Goal: Information Seeking & Learning: Learn about a topic

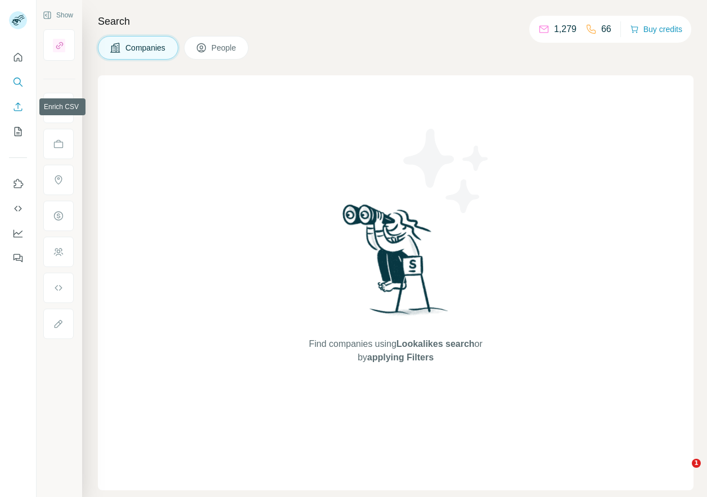
click at [17, 111] on icon "Enrich CSV" at bounding box center [17, 106] width 11 height 11
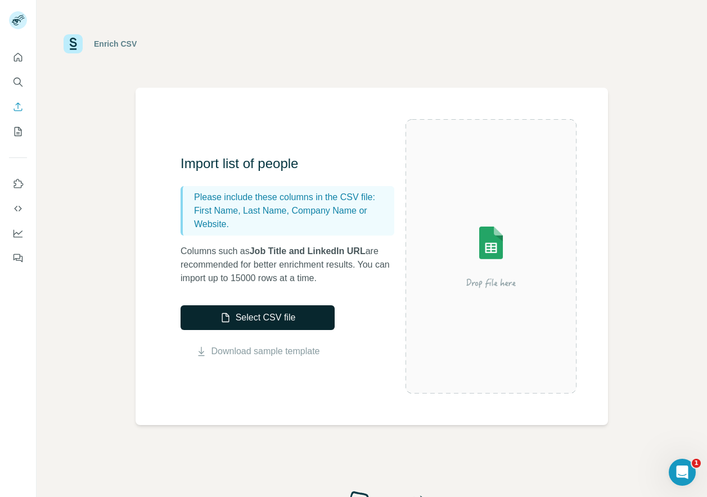
click at [277, 315] on button "Select CSV file" at bounding box center [258, 317] width 154 height 25
click at [14, 79] on icon "Search" at bounding box center [17, 81] width 7 height 7
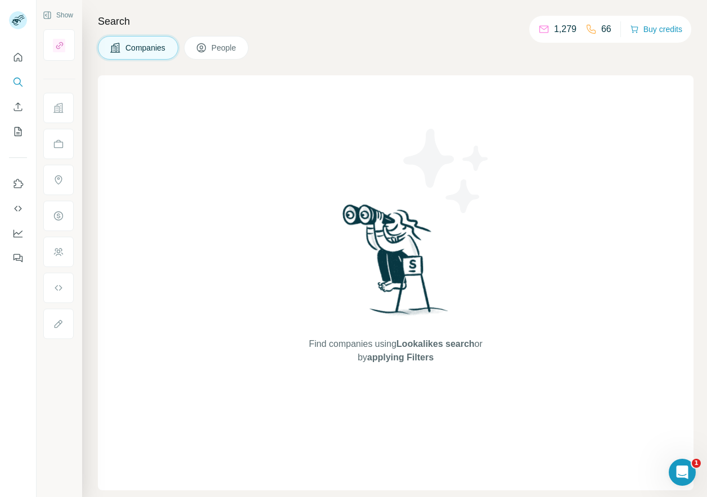
click at [226, 47] on span "People" at bounding box center [225, 47] width 26 height 11
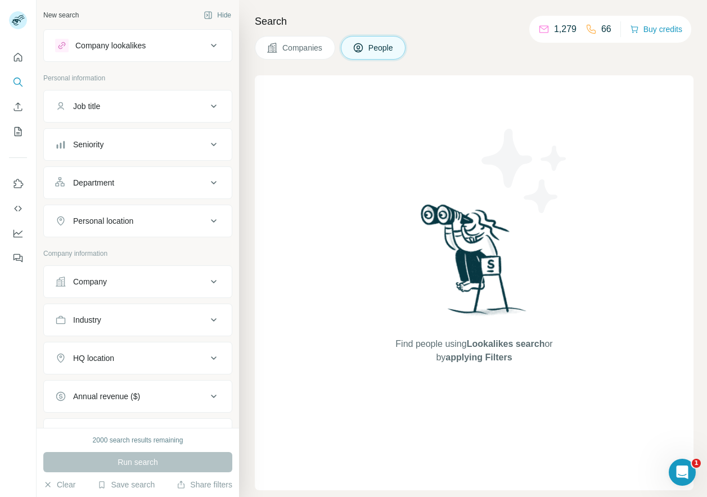
click at [118, 104] on div "Job title" at bounding box center [131, 106] width 152 height 11
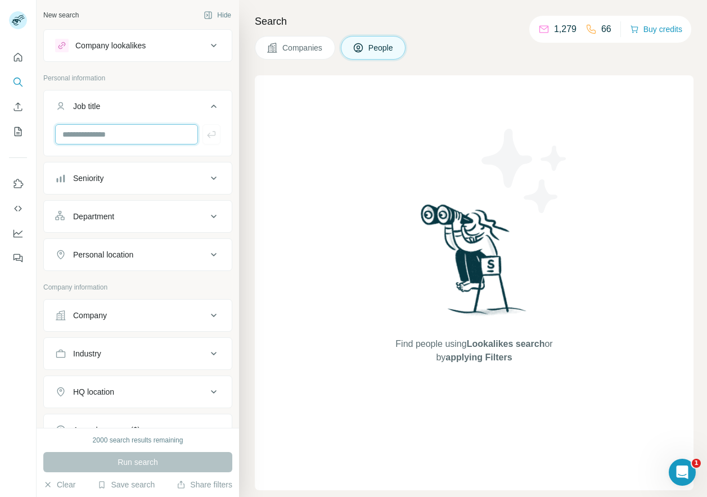
click at [87, 140] on input "text" at bounding box center [126, 134] width 143 height 20
type input "*********"
click at [208, 138] on icon "button" at bounding box center [211, 134] width 11 height 11
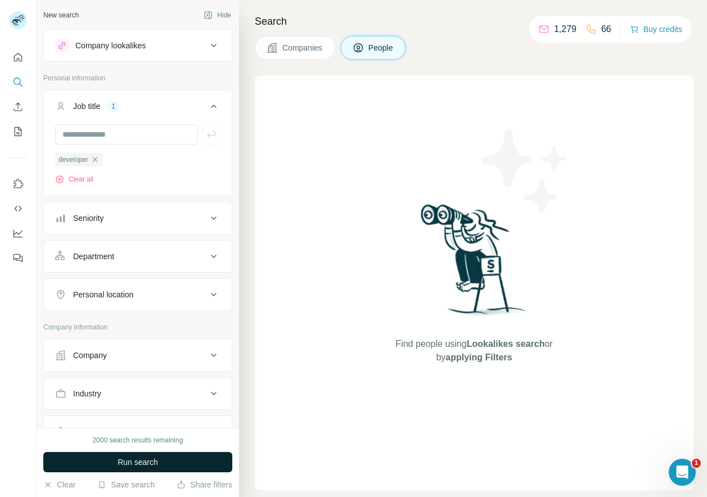
click at [86, 470] on button "Run search" at bounding box center [137, 462] width 189 height 20
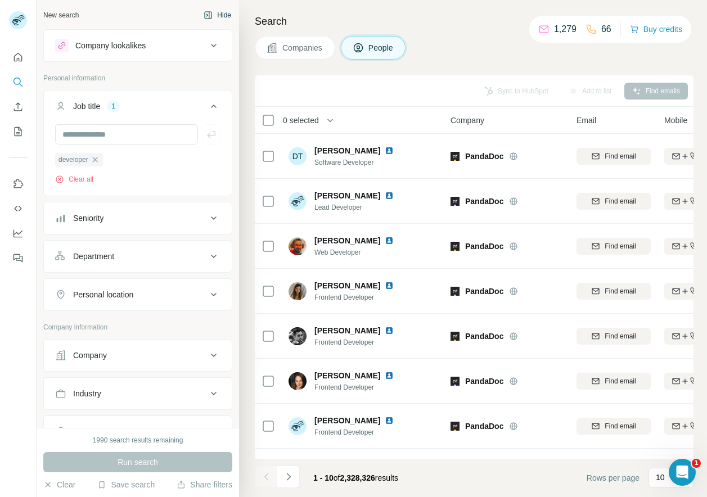
click at [210, 14] on icon "button" at bounding box center [208, 15] width 9 height 9
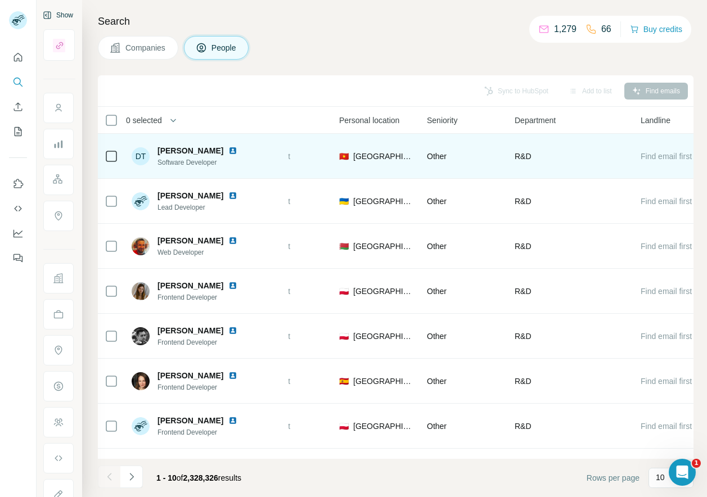
scroll to position [0, 372]
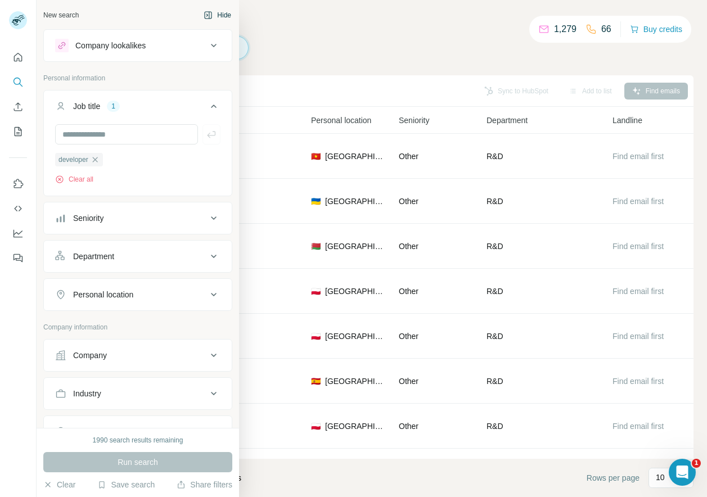
click at [212, 13] on icon "button" at bounding box center [208, 15] width 9 height 9
click at [168, 2] on div "New search Hide Company lookalikes Personal information Job title 1 developer C…" at bounding box center [138, 214] width 203 height 428
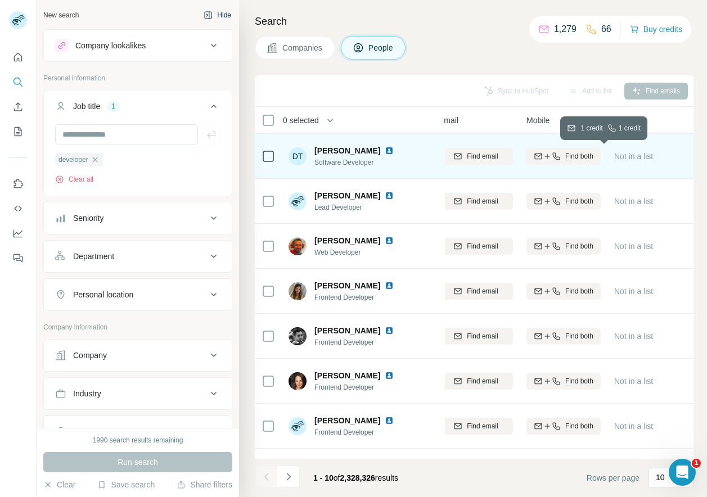
scroll to position [0, 141]
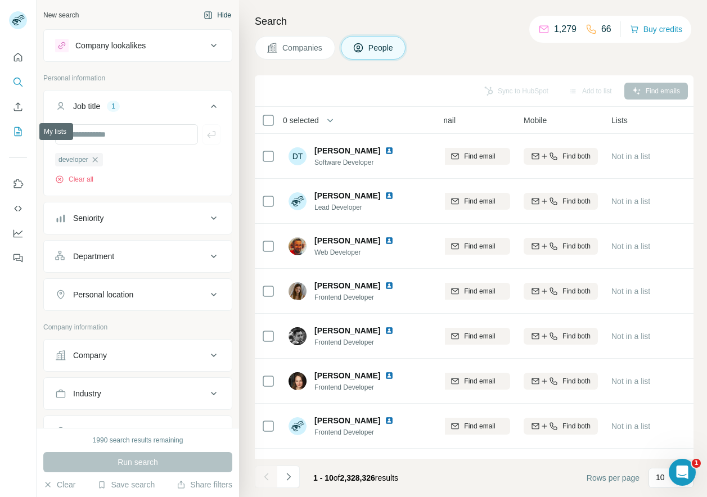
click at [16, 129] on icon "My lists" at bounding box center [17, 131] width 11 height 11
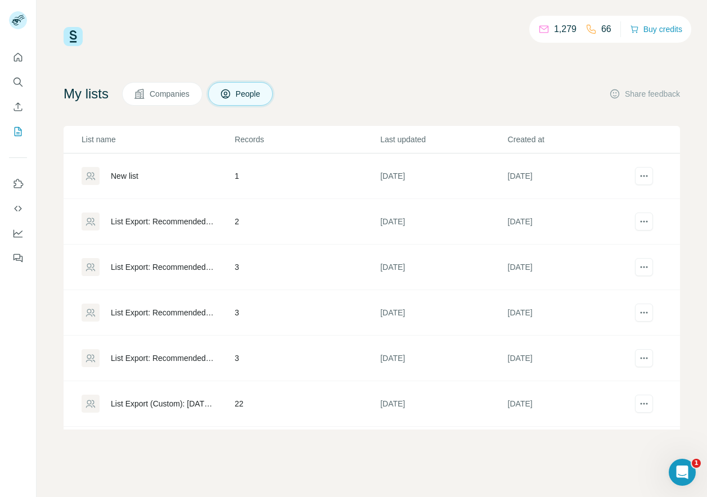
click at [123, 174] on div "New list" at bounding box center [125, 175] width 28 height 11
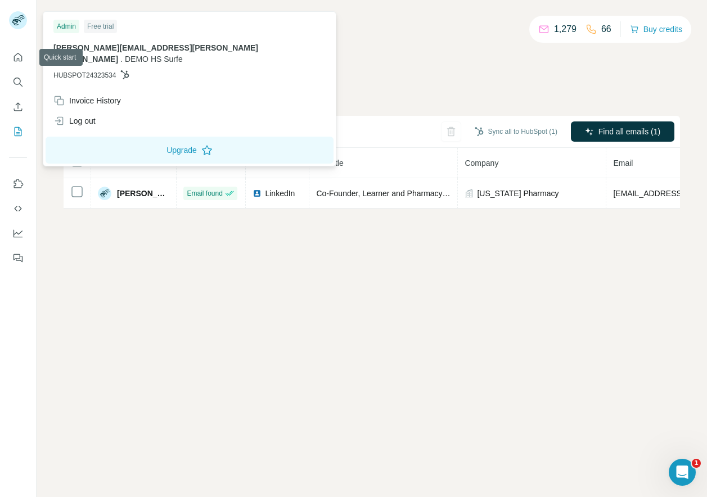
click at [16, 19] on icon at bounding box center [16, 22] width 9 height 6
click at [14, 53] on icon "Quick start" at bounding box center [17, 57] width 11 height 11
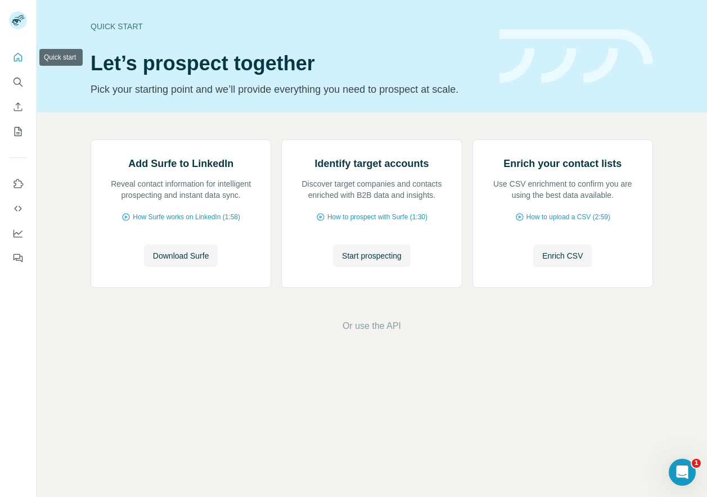
click at [17, 61] on icon "Quick start" at bounding box center [18, 57] width 8 height 8
click at [17, 132] on icon "My lists" at bounding box center [19, 130] width 6 height 7
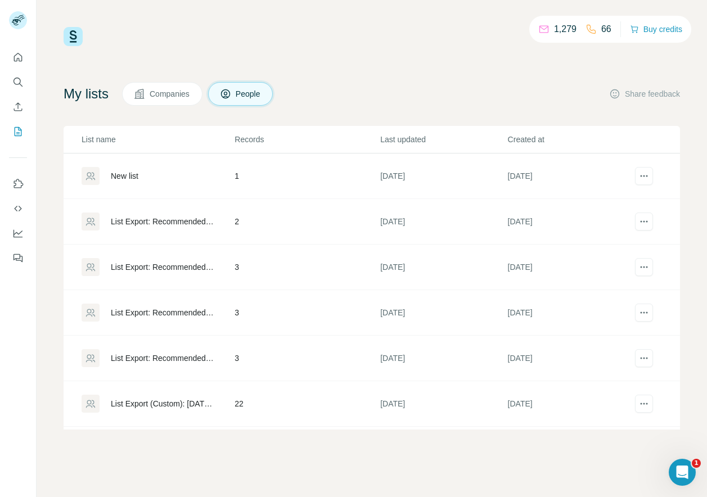
click at [20, 73] on button "Search" at bounding box center [18, 82] width 18 height 20
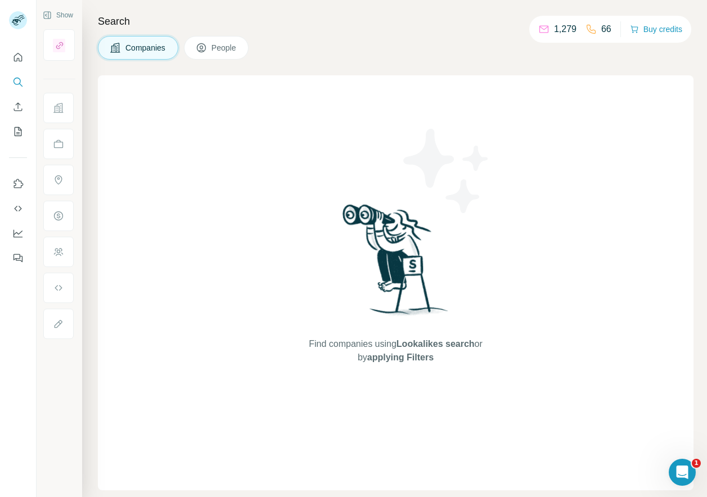
click at [226, 50] on span "People" at bounding box center [225, 47] width 26 height 11
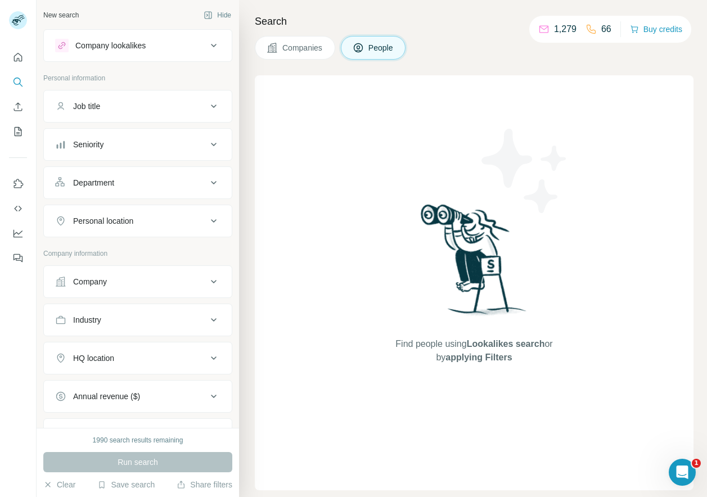
click at [151, 155] on button "Seniority" at bounding box center [138, 144] width 188 height 27
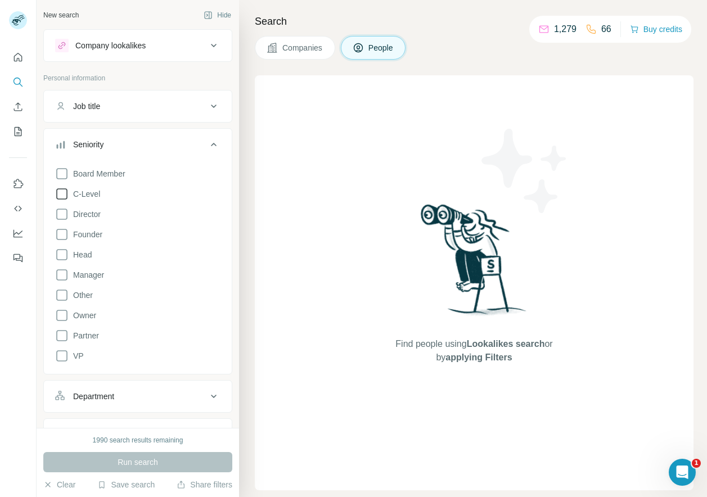
click at [90, 197] on span "C-Level" at bounding box center [85, 193] width 32 height 11
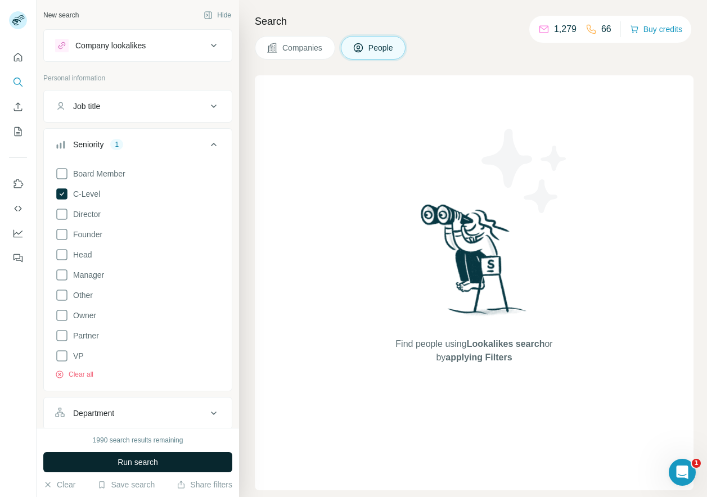
click at [86, 462] on button "Run search" at bounding box center [137, 462] width 189 height 20
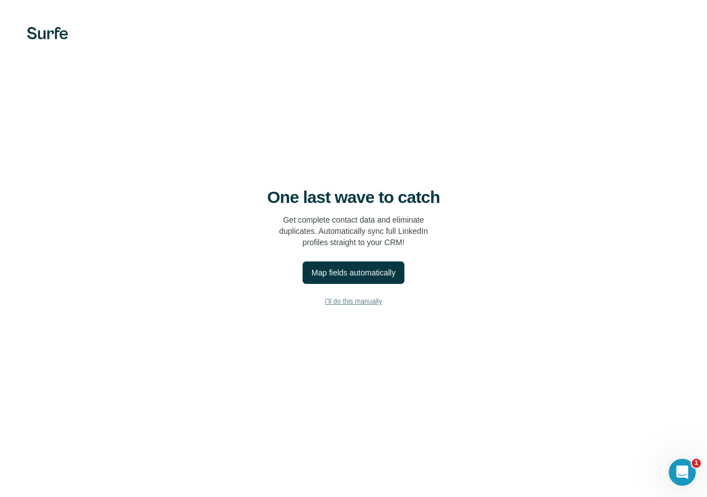
click at [342, 301] on span "I’ll do this manually" at bounding box center [353, 301] width 57 height 10
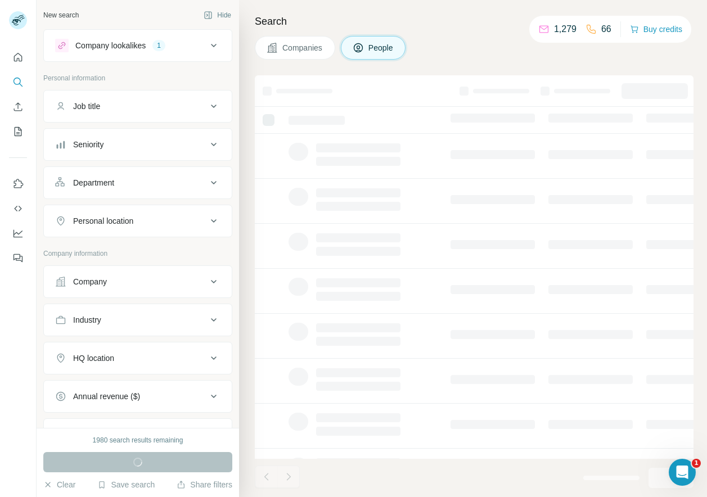
click at [215, 45] on icon at bounding box center [214, 45] width 6 height 3
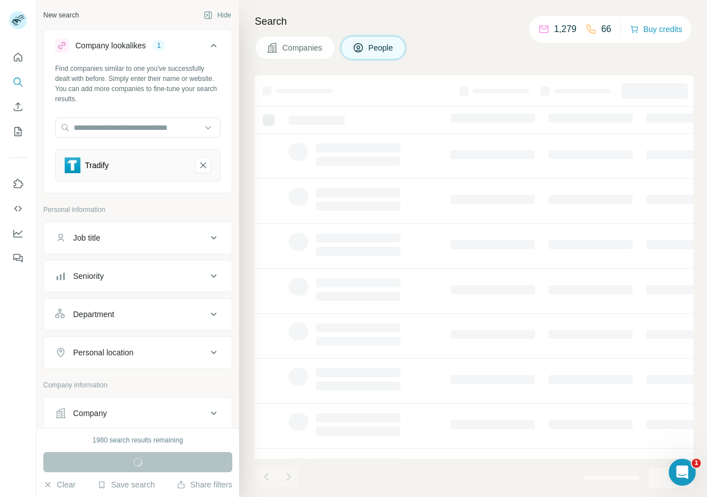
click at [215, 45] on icon at bounding box center [214, 45] width 6 height 3
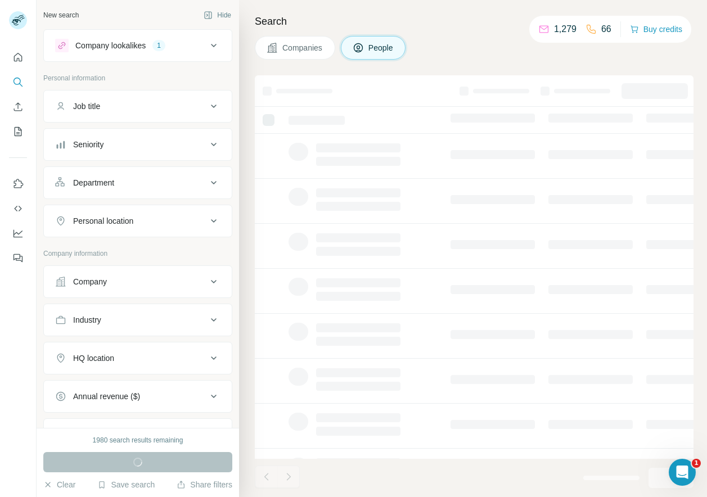
click at [301, 45] on span "Companies" at bounding box center [302, 47] width 41 height 11
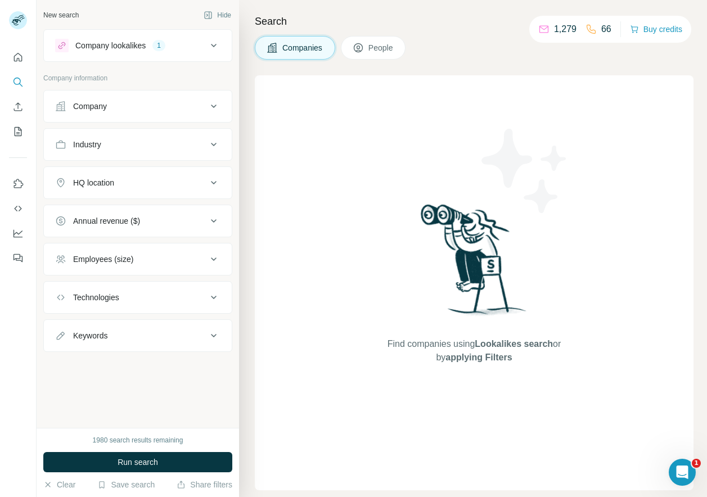
click at [137, 473] on div "1980 search results remaining Run search Clear Save search Share filters" at bounding box center [138, 462] width 203 height 69
click at [137, 466] on span "Run search" at bounding box center [138, 462] width 41 height 11
click at [214, 48] on icon at bounding box center [214, 46] width 14 height 14
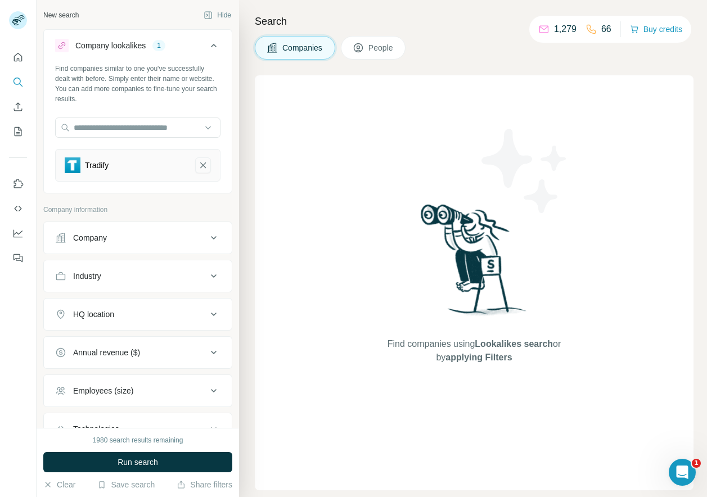
click at [206, 163] on icon "Tradify-remove-button" at bounding box center [203, 165] width 10 height 11
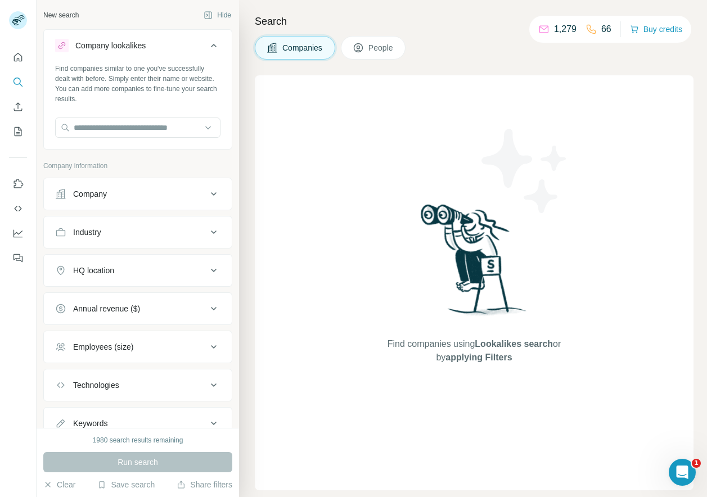
click at [113, 192] on div "Company" at bounding box center [131, 193] width 152 height 11
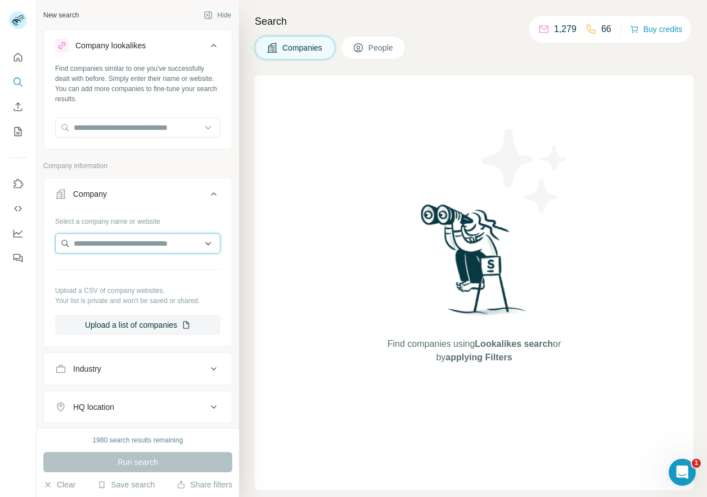
click at [97, 242] on input "text" at bounding box center [137, 243] width 165 height 20
click at [39, 294] on div "New search Hide Company lookalikes Find companies similar to one you've success…" at bounding box center [138, 214] width 203 height 428
click at [101, 365] on div "Industry" at bounding box center [87, 368] width 28 height 11
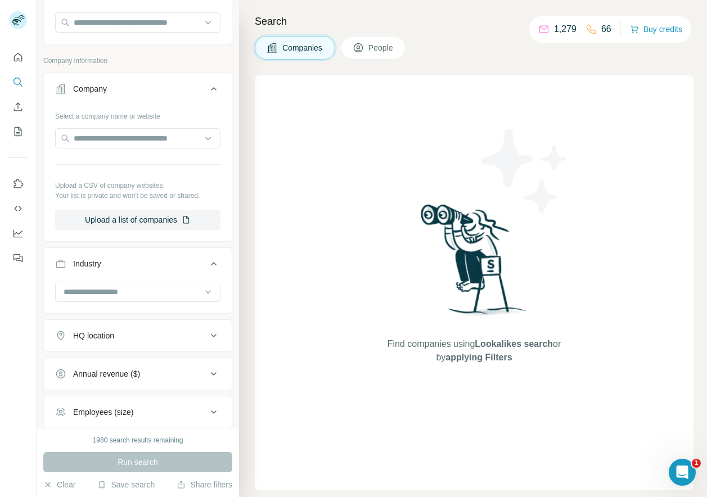
scroll to position [139, 0]
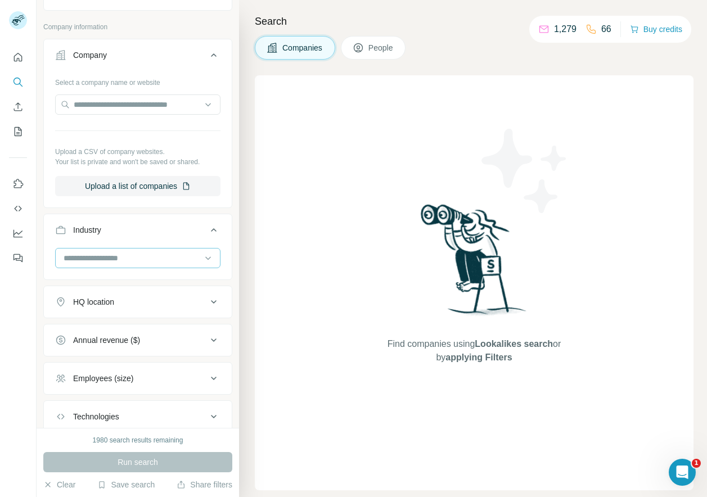
click at [105, 257] on input at bounding box center [131, 258] width 139 height 12
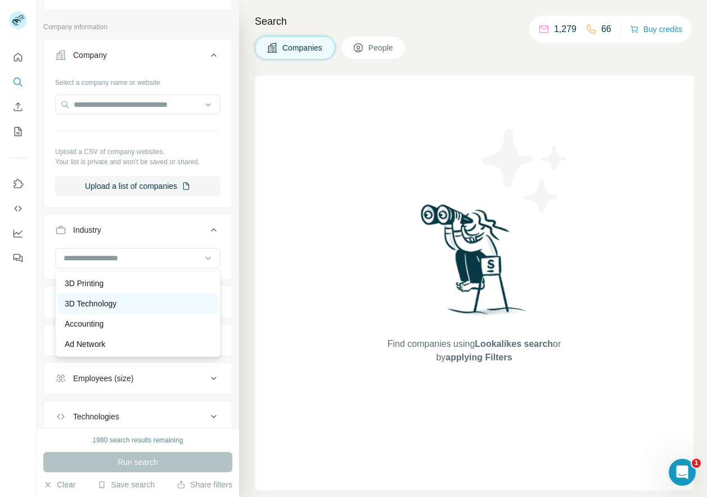
click at [96, 302] on p "3D Technology" at bounding box center [91, 303] width 52 height 11
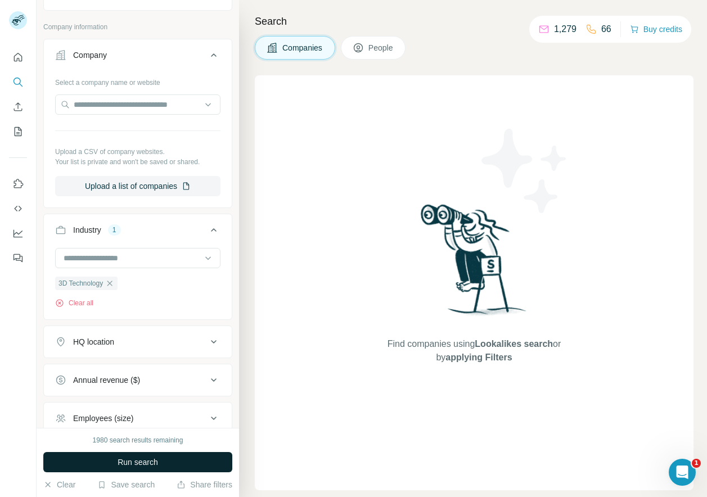
click at [105, 464] on button "Run search" at bounding box center [137, 462] width 189 height 20
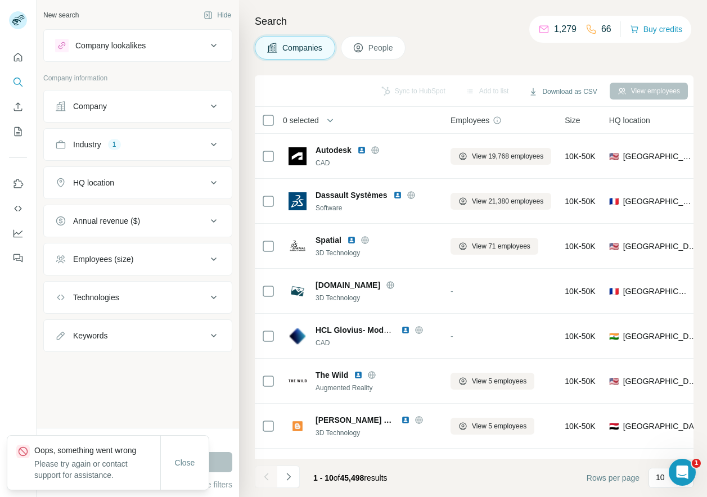
click at [368, 37] on button "People" at bounding box center [373, 48] width 65 height 24
